Goal: Navigation & Orientation: Find specific page/section

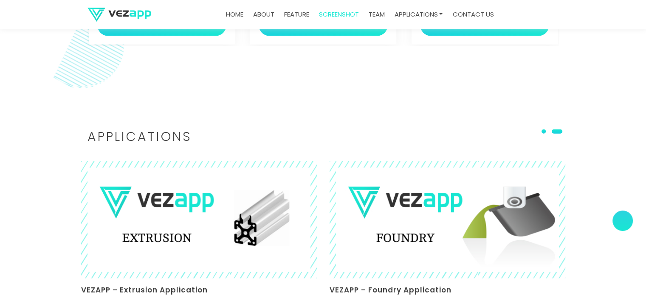
scroll to position [1909, 0]
click at [337, 14] on link "screenshot" at bounding box center [339, 14] width 47 height 17
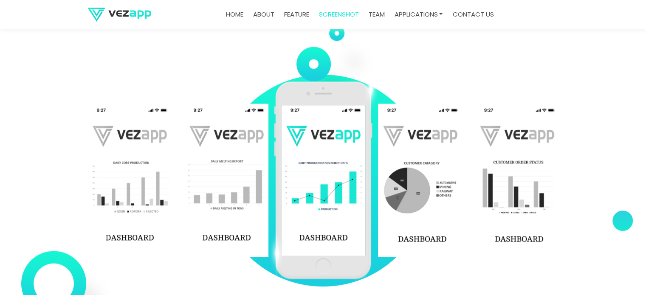
scroll to position [1278, 0]
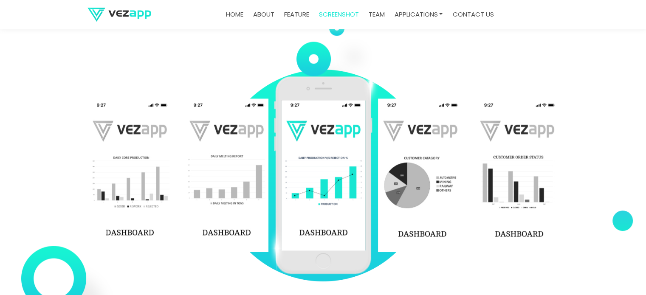
click at [314, 200] on img at bounding box center [323, 175] width 99 height 199
click at [412, 185] on img at bounding box center [420, 175] width 84 height 153
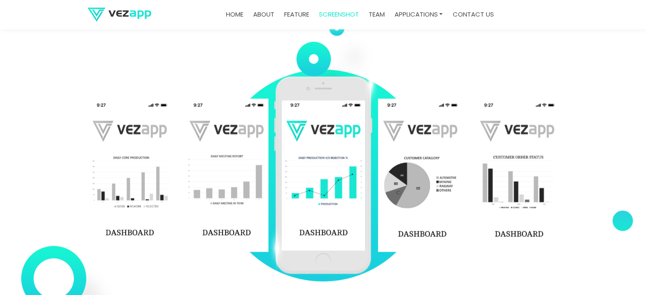
click at [412, 185] on img at bounding box center [420, 175] width 84 height 153
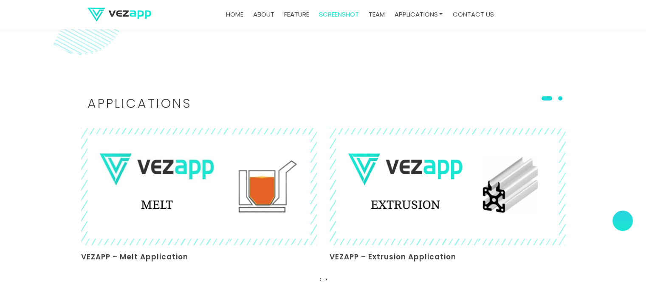
scroll to position [1941, 0]
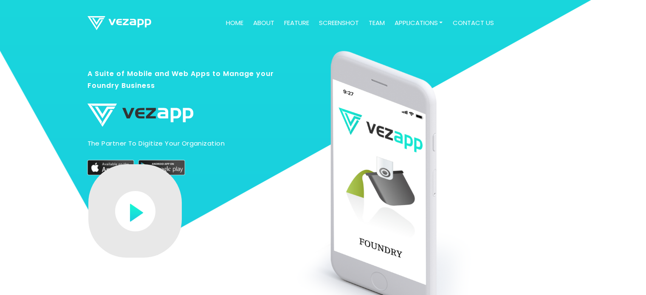
click at [284, 21] on link "feature" at bounding box center [297, 23] width 32 height 17
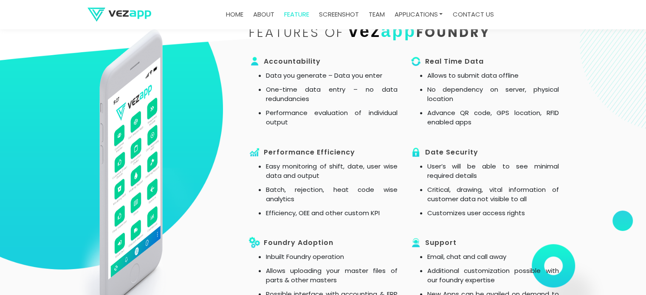
scroll to position [652, 0]
